Goal: Task Accomplishment & Management: Manage account settings

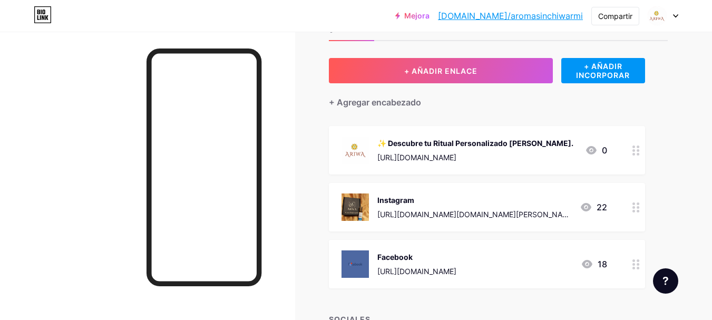
scroll to position [53, 0]
click at [505, 151] on div "✨ Descubre tu Ritual Personalizado [PERSON_NAME]. [URL][DOMAIN_NAME]" at bounding box center [476, 150] width 196 height 27
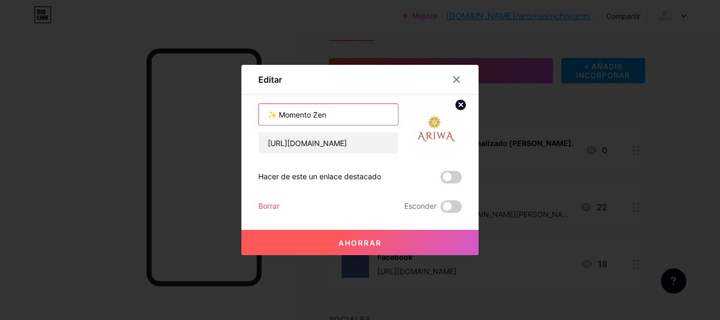
click at [361, 119] on input "✨ Momento Zen" at bounding box center [328, 114] width 139 height 21
type input "✨ Ritual personalizado"
click at [389, 250] on button "Ahorrar" at bounding box center [359, 242] width 237 height 25
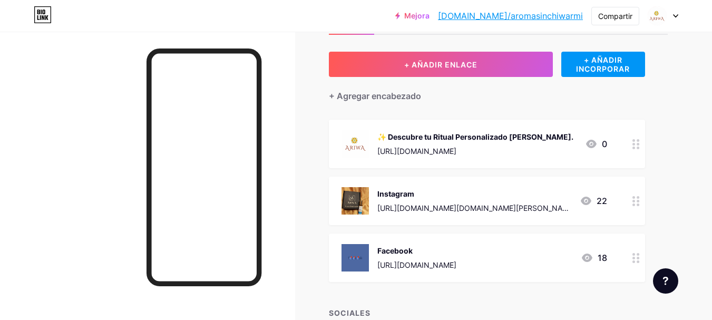
scroll to position [0, 0]
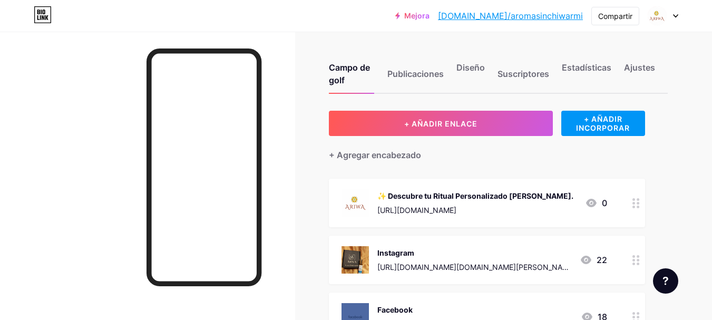
click at [584, 60] on div "Campo de golf Publicaciones Diseño Suscriptores Estadísticas Ajustes" at bounding box center [498, 69] width 339 height 50
click at [585, 67] on font "Estadísticas" at bounding box center [587, 67] width 50 height 11
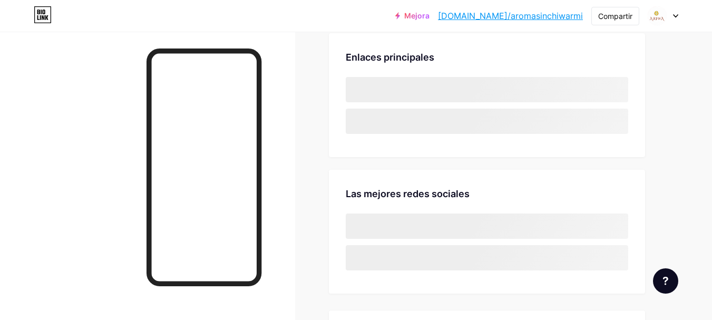
scroll to position [53, 0]
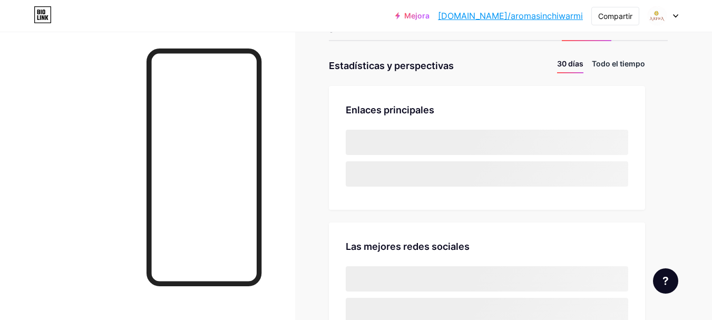
click at [621, 65] on font "Todo el tiempo" at bounding box center [618, 63] width 53 height 9
click at [579, 61] on font "30 días" at bounding box center [570, 63] width 26 height 9
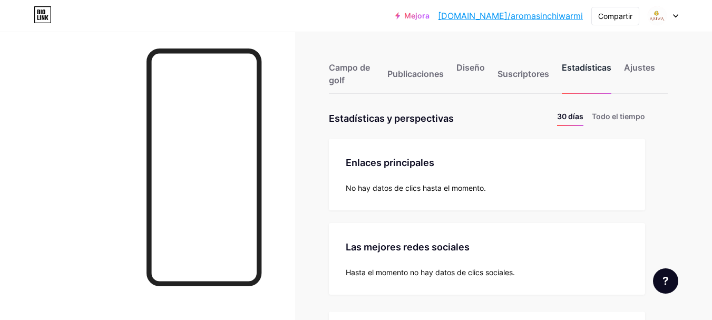
scroll to position [320, 712]
click at [585, 65] on font "Estadísticas" at bounding box center [587, 67] width 50 height 11
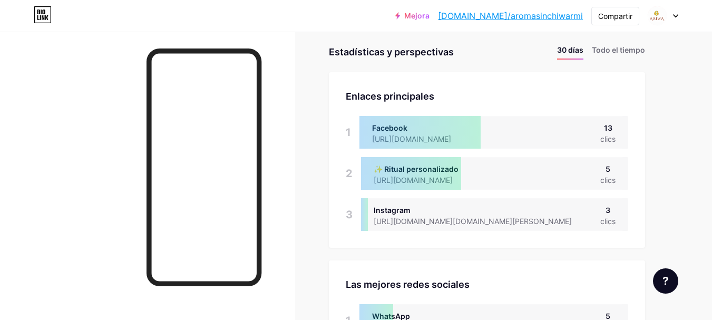
scroll to position [53, 0]
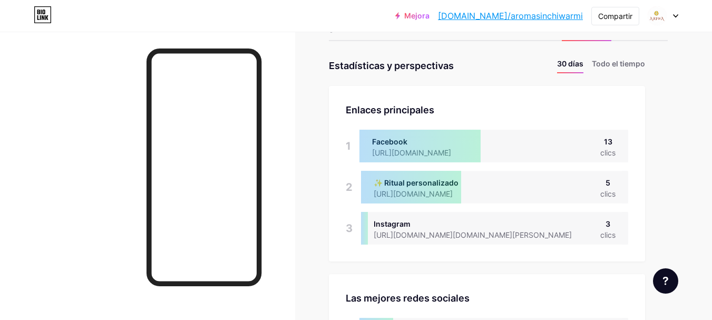
drag, startPoint x: 583, startPoint y: 151, endPoint x: 372, endPoint y: 151, distance: 210.9
click at [372, 151] on div "Facebook [URL][DOMAIN_NAME] 13 clics" at bounding box center [494, 146] width 269 height 33
click at [371, 153] on div at bounding box center [420, 146] width 121 height 33
